Goal: Transaction & Acquisition: Book appointment/travel/reservation

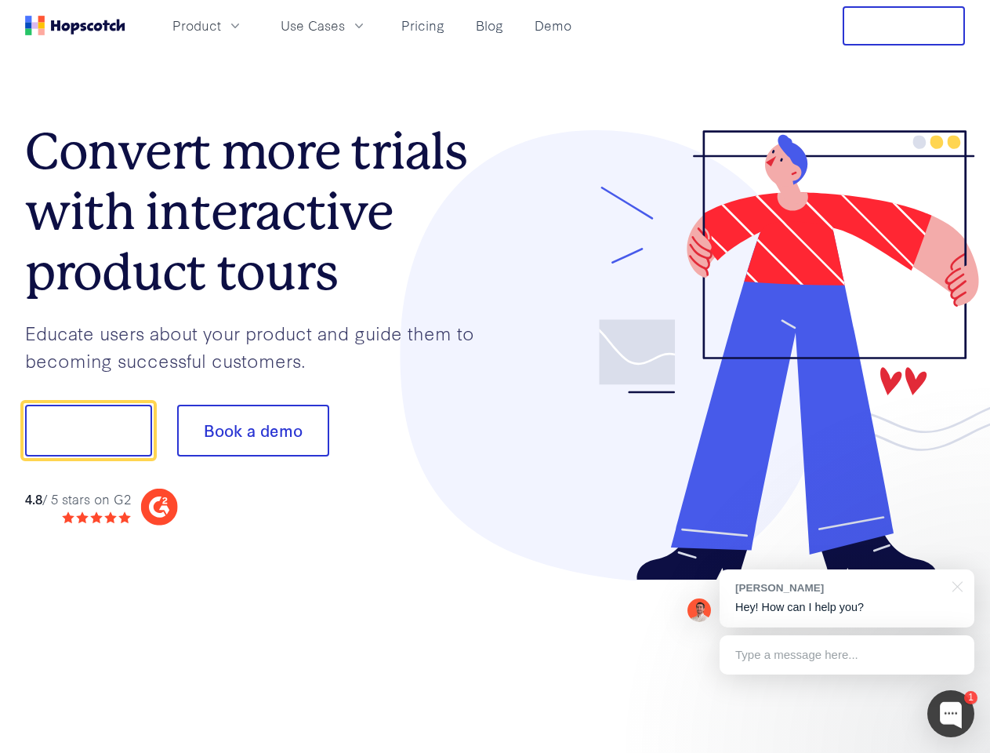
click at [496, 376] on div at bounding box center [731, 355] width 470 height 451
click at [221, 25] on span "Product" at bounding box center [197, 26] width 49 height 20
click at [345, 25] on span "Use Cases" at bounding box center [313, 26] width 64 height 20
click at [904, 26] on button "Free Trial" at bounding box center [904, 25] width 122 height 39
click at [88, 430] on button "Show me!" at bounding box center [88, 431] width 127 height 52
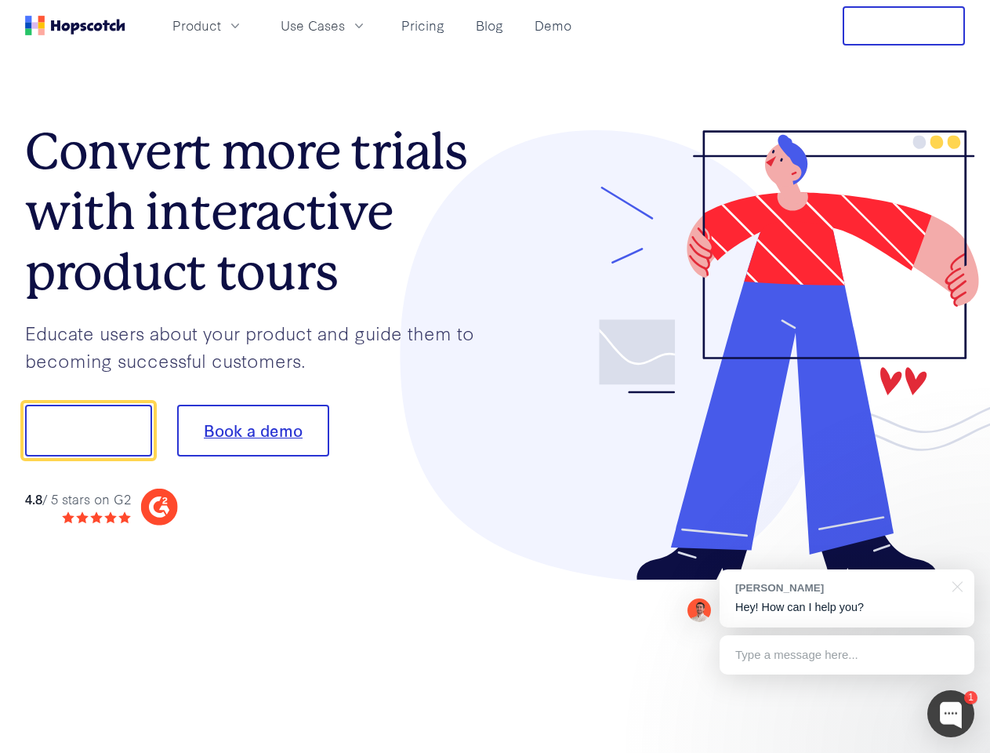
click at [252, 430] on button "Book a demo" at bounding box center [253, 431] width 152 height 52
click at [951, 714] on div at bounding box center [951, 713] width 47 height 47
click at [847, 598] on div "[PERSON_NAME] Hey! How can I help you?" at bounding box center [847, 598] width 255 height 58
click at [955, 585] on div at bounding box center [828, 428] width 294 height 523
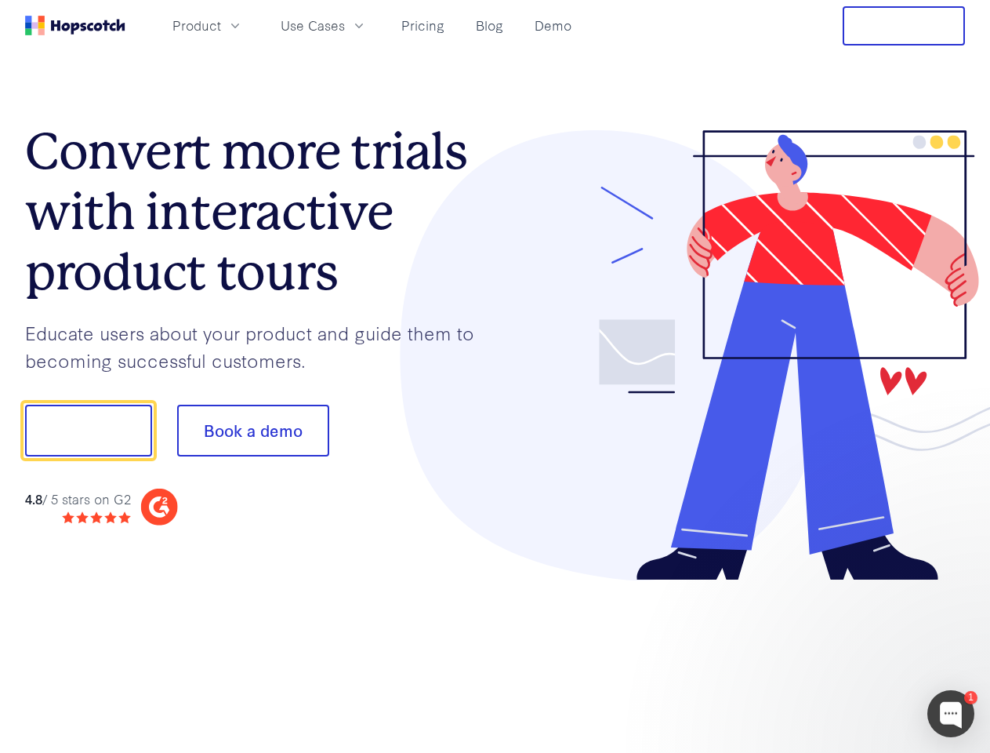
click at [847, 655] on div at bounding box center [828, 533] width 294 height 313
